Goal: Information Seeking & Learning: Understand process/instructions

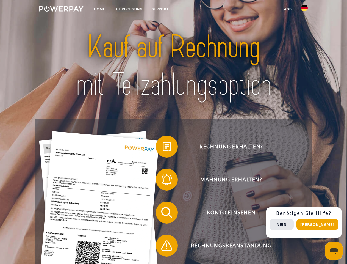
click at [61, 10] on img at bounding box center [61, 8] width 44 height 5
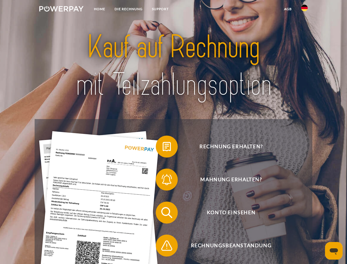
click at [304, 10] on img at bounding box center [304, 8] width 7 height 7
click at [288, 9] on link "agb" at bounding box center [287, 9] width 17 height 10
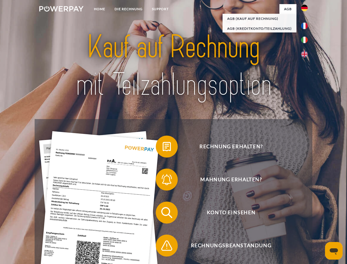
click at [163, 148] on span at bounding box center [158, 146] width 27 height 27
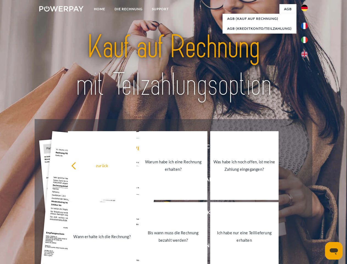
click at [163, 181] on link "Warum habe ich eine Rechnung erhalten?" at bounding box center [173, 165] width 68 height 69
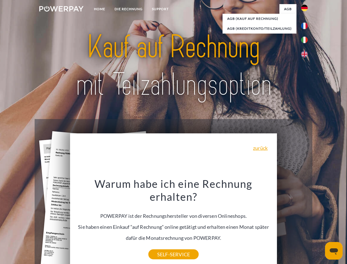
click at [163, 213] on div "Warum habe ich eine Rechnung erhalten? POWERPAY ist der Rechnungshersteller von…" at bounding box center [173, 215] width 201 height 77
click at [163, 246] on div "Warum habe ich eine Rechnung erhalten? POWERPAY ist der Rechnungshersteller von…" at bounding box center [173, 215] width 201 height 77
click at [306, 222] on div "Rechnung erhalten? Mahnung erhalten? Konto einsehen" at bounding box center [174, 229] width 278 height 220
click at [292, 223] on span "Konto einsehen" at bounding box center [231, 212] width 135 height 22
click at [319, 224] on header "Home DIE RECHNUNG SUPPORT" at bounding box center [173, 189] width 347 height 379
